Goal: Information Seeking & Learning: Learn about a topic

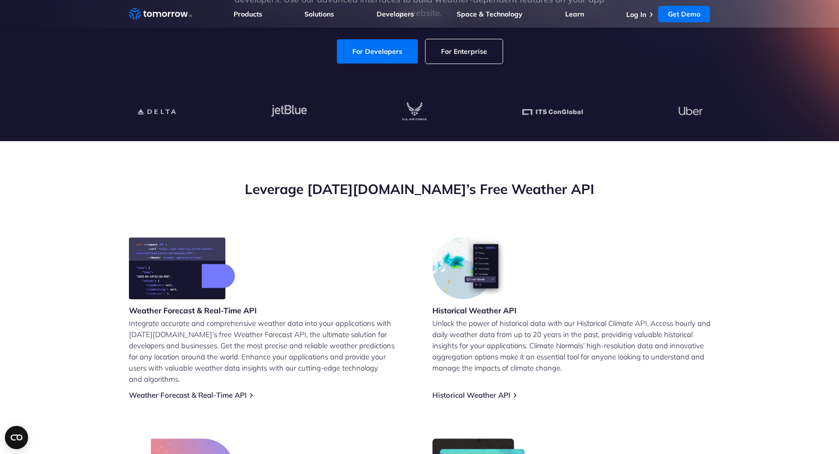
scroll to position [194, 0]
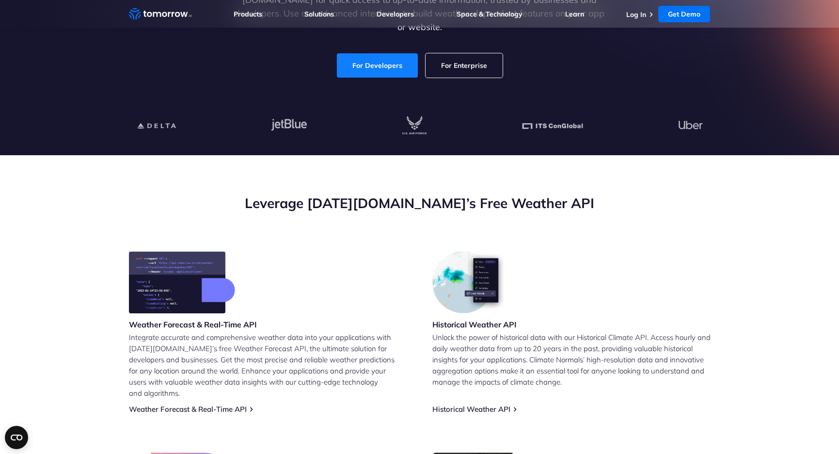
click at [382, 67] on link "For Developers" at bounding box center [377, 65] width 81 height 24
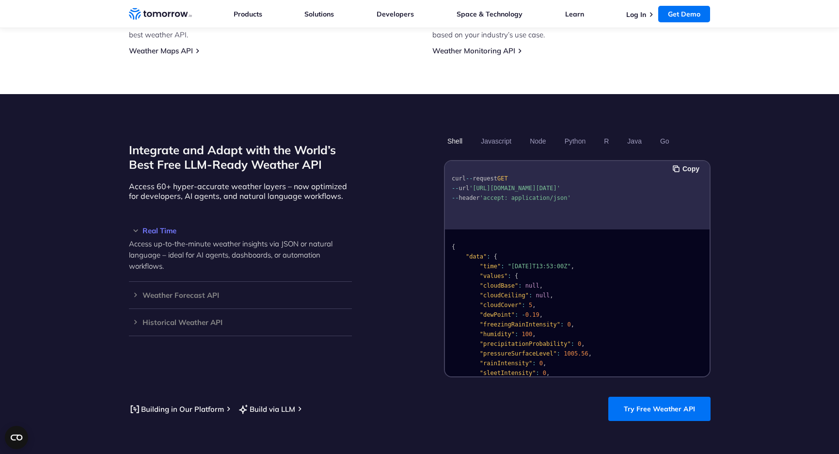
scroll to position [825, 0]
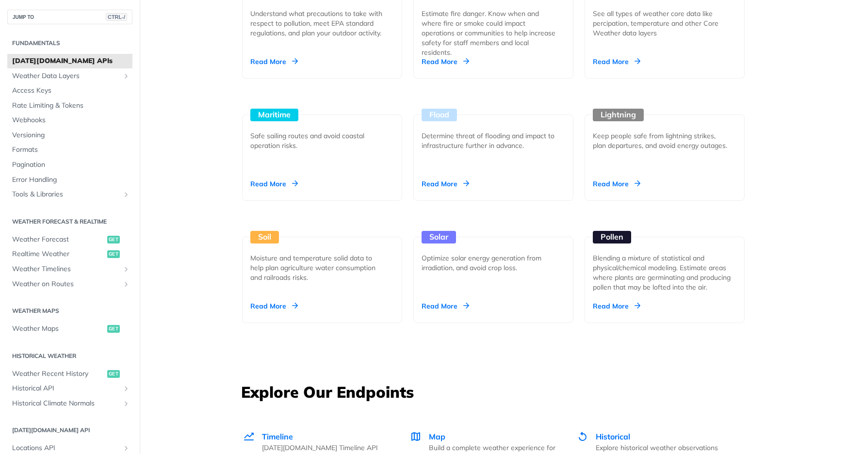
scroll to position [873, 0]
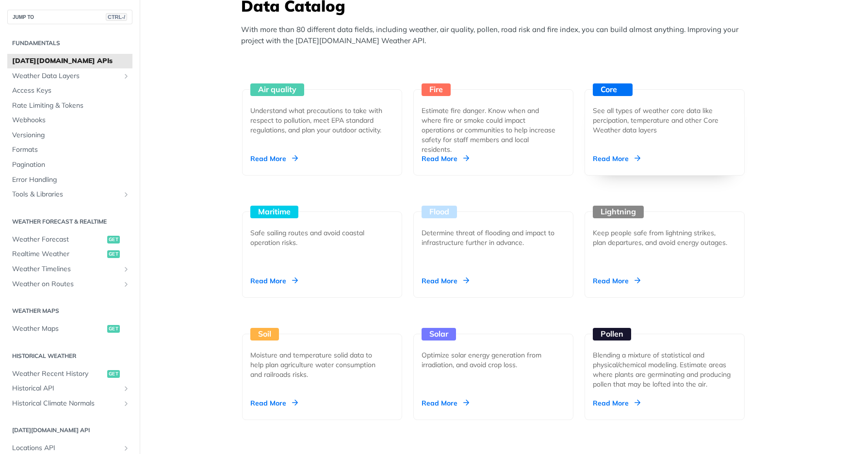
click at [637, 134] on div "See all types of weather core data like percipation, temperature and other Core…" at bounding box center [660, 120] width 136 height 29
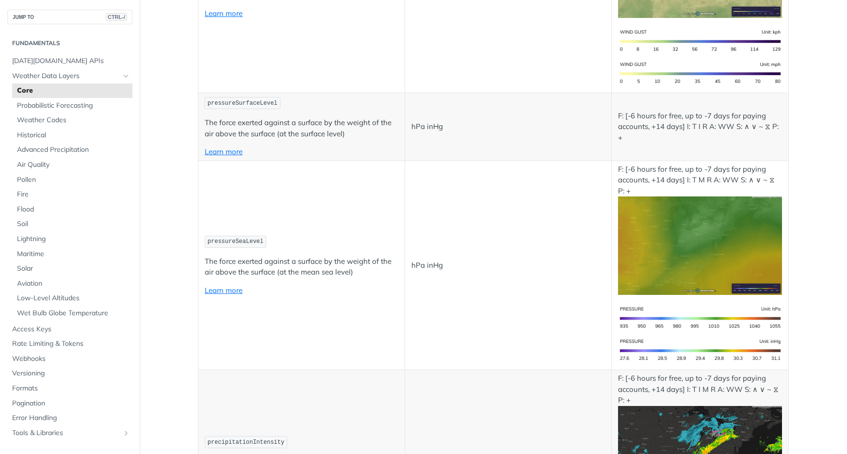
scroll to position [1551, 0]
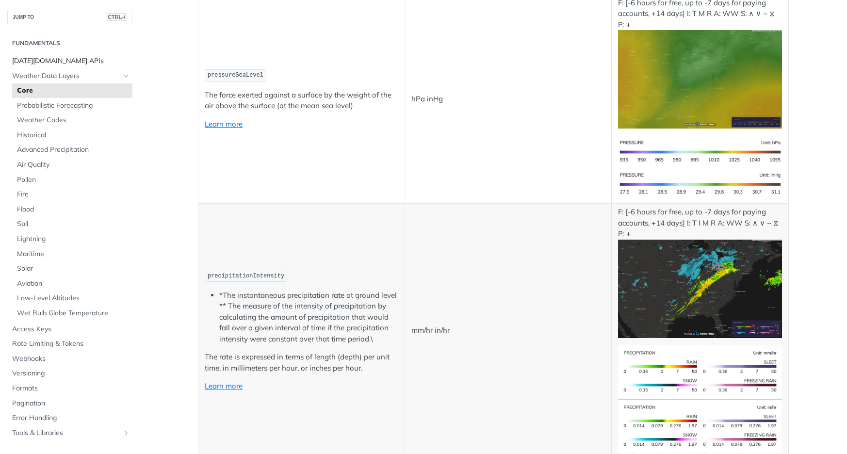
click at [42, 60] on span "[DATE][DOMAIN_NAME] APIs" at bounding box center [71, 61] width 118 height 10
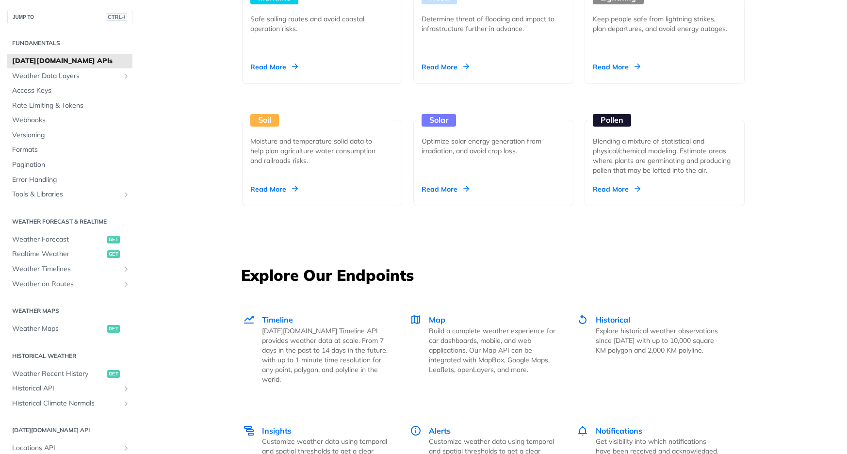
scroll to position [1261, 0]
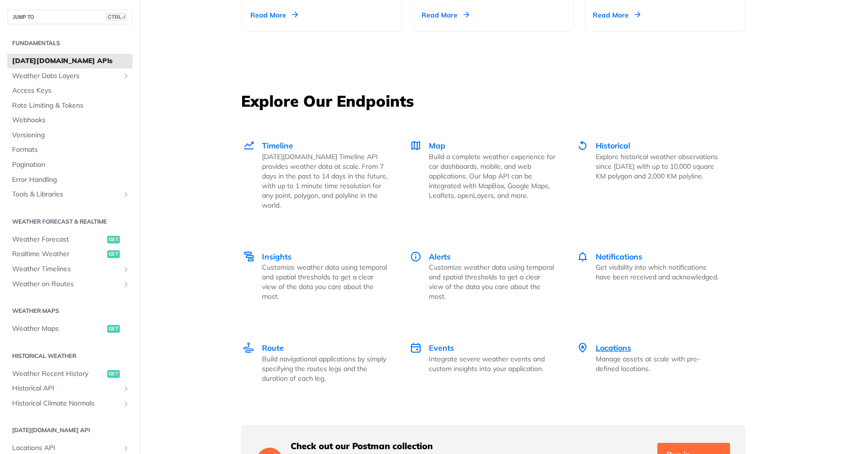
click at [626, 354] on p "Manage assets at scale with pre-defined locations." at bounding box center [658, 363] width 127 height 19
